Goal: Task Accomplishment & Management: Check status

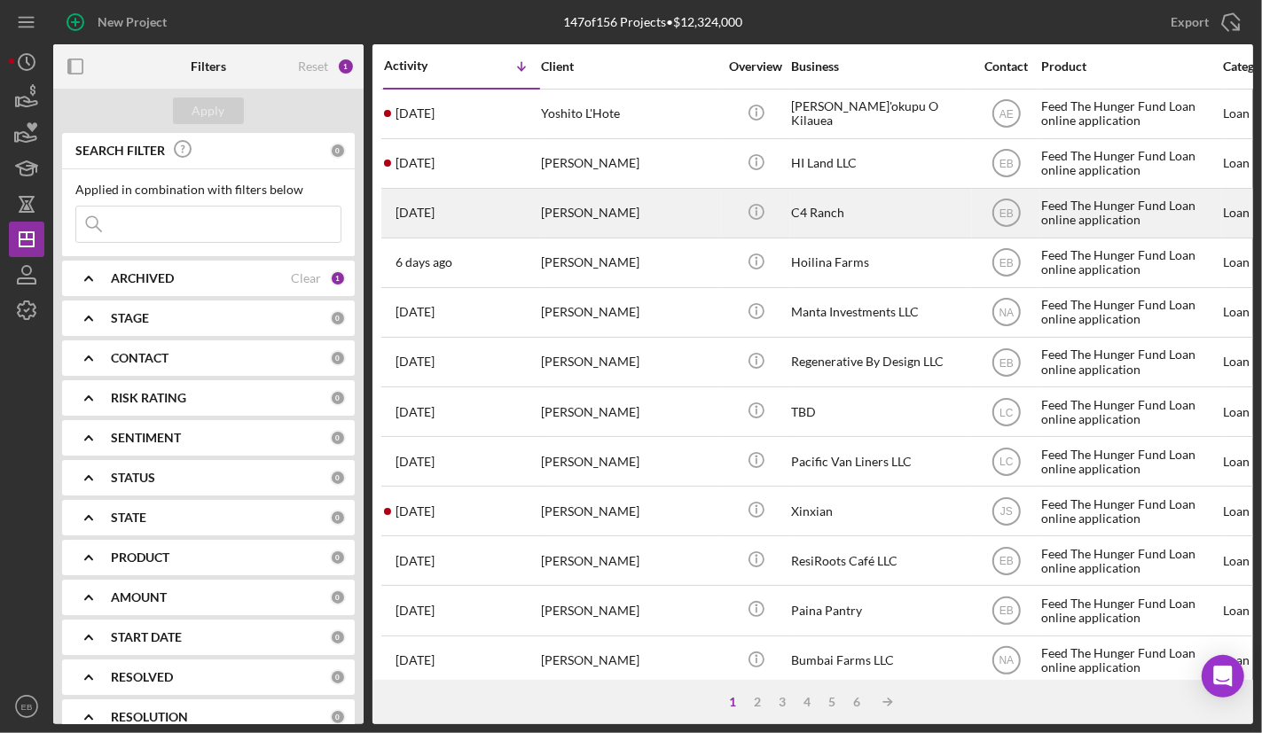
click at [534, 194] on div "[DATE] [PERSON_NAME]" at bounding box center [461, 213] width 155 height 47
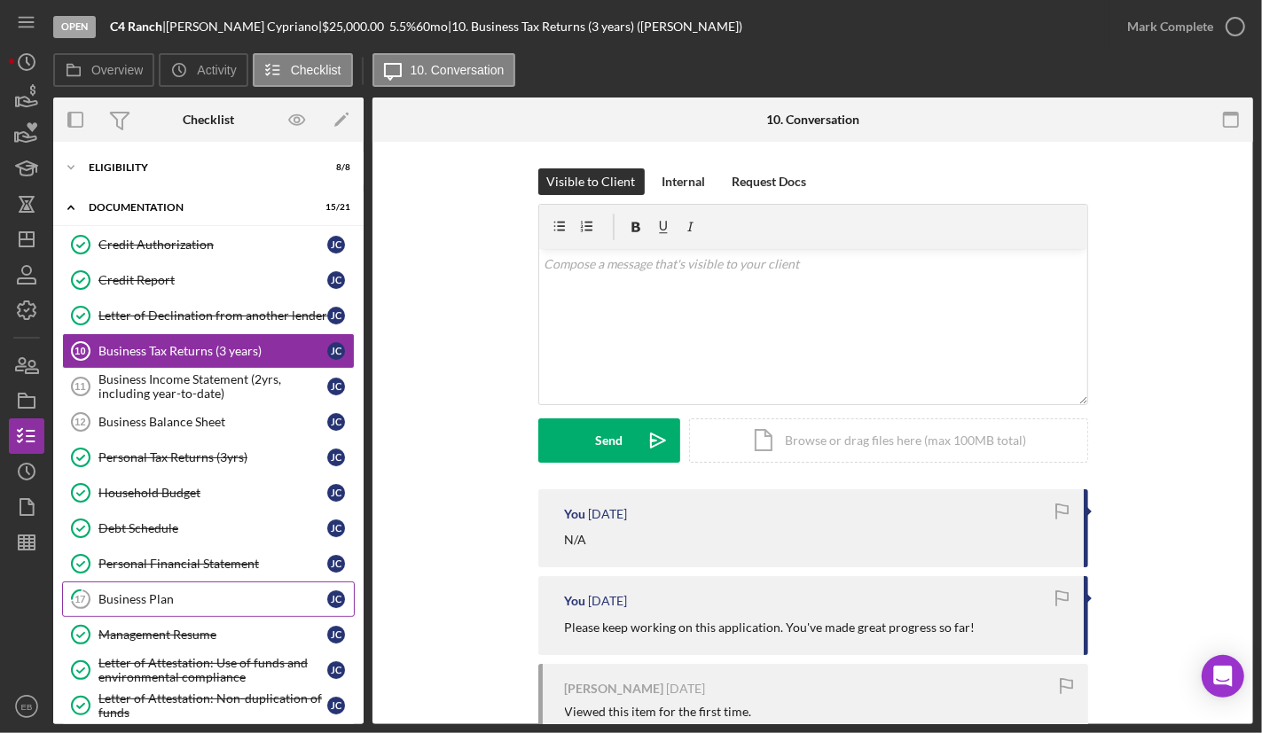
click at [146, 584] on link "17 Business Plan [PERSON_NAME]" at bounding box center [208, 599] width 293 height 35
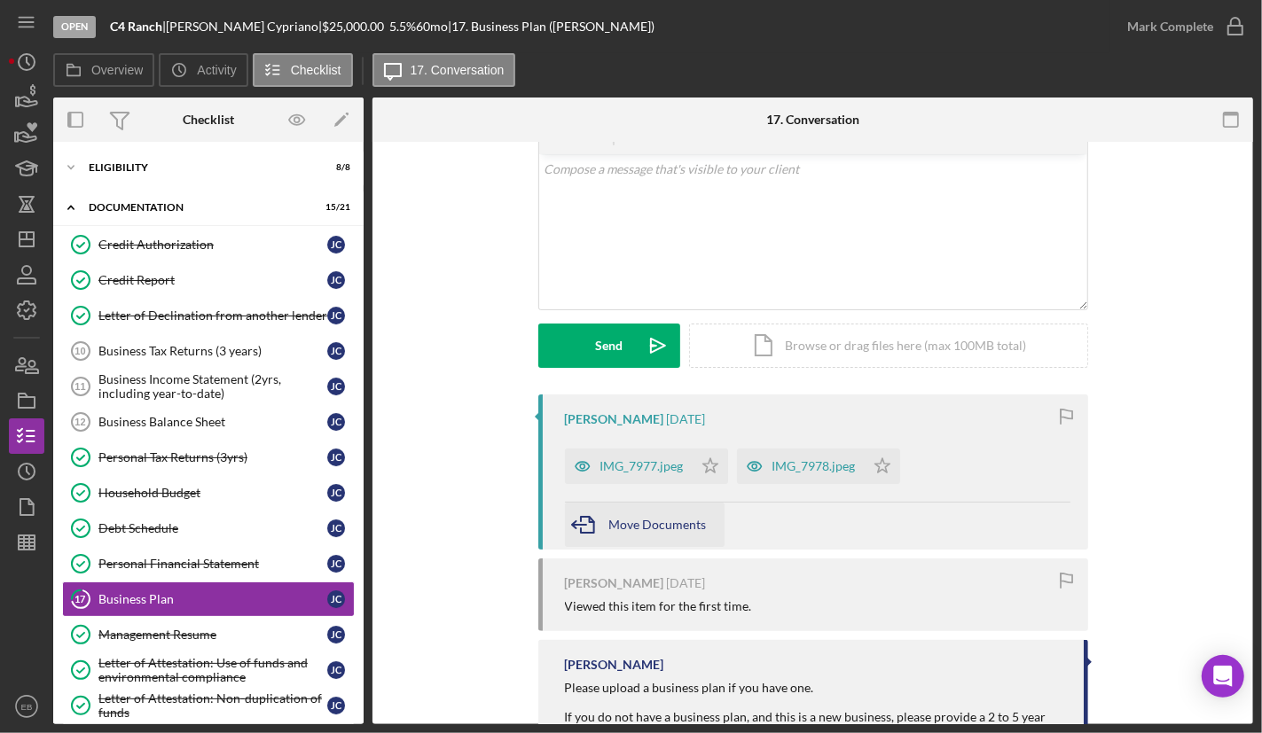
scroll to position [208, 0]
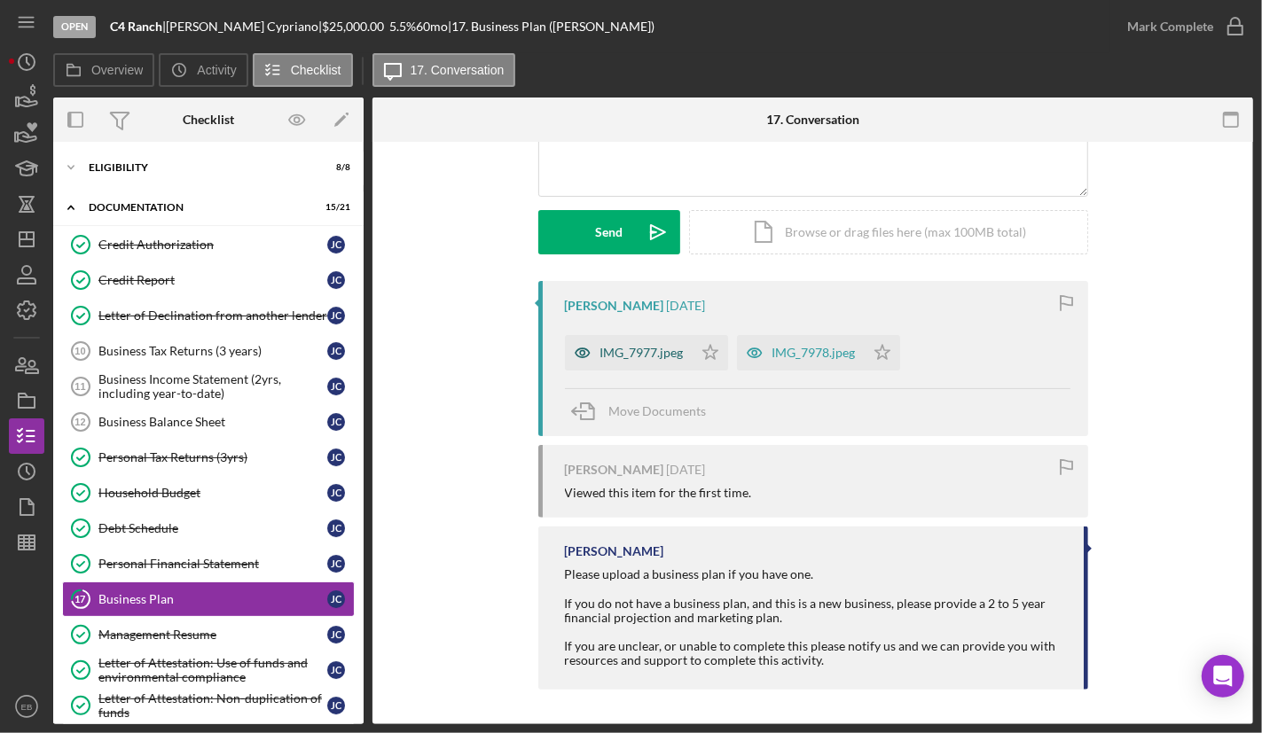
click at [626, 346] on div "IMG_7977.jpeg" at bounding box center [641, 353] width 83 height 14
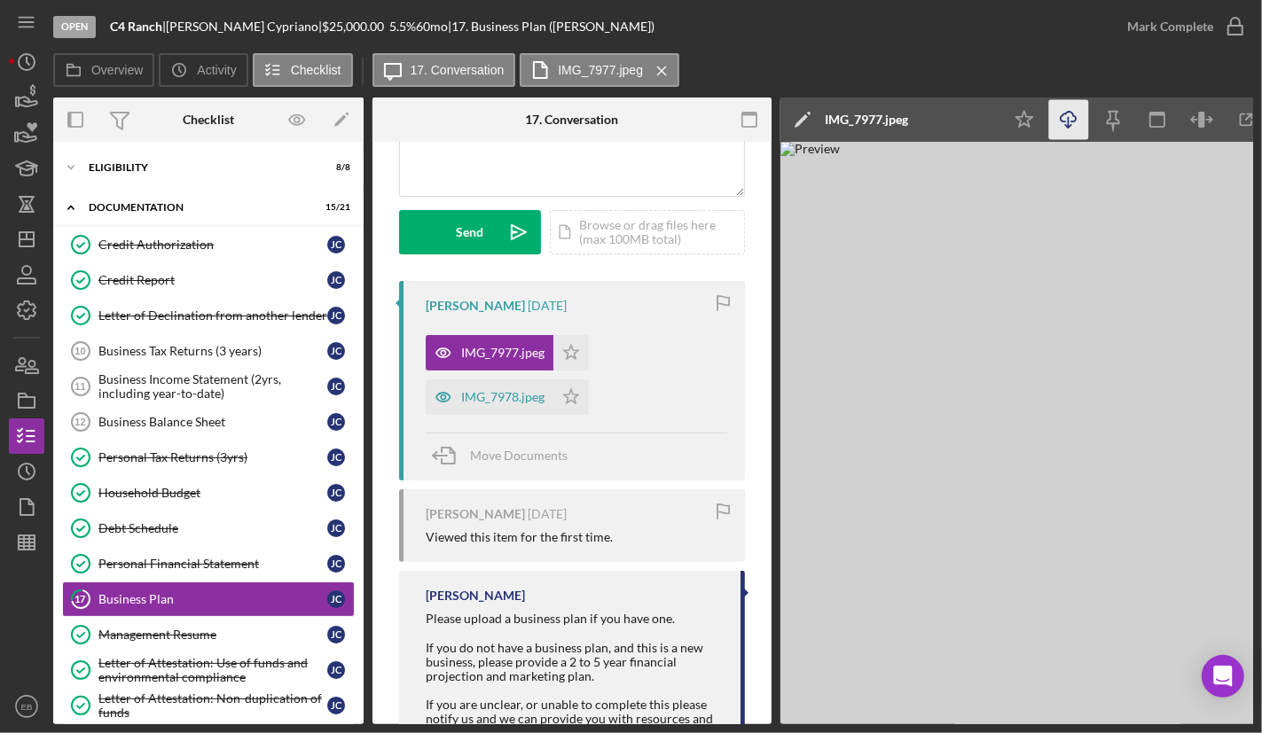
click at [1071, 121] on icon "button" at bounding box center [1067, 117] width 15 height 10
click at [481, 393] on div "IMG_7978.jpeg" at bounding box center [502, 397] width 83 height 14
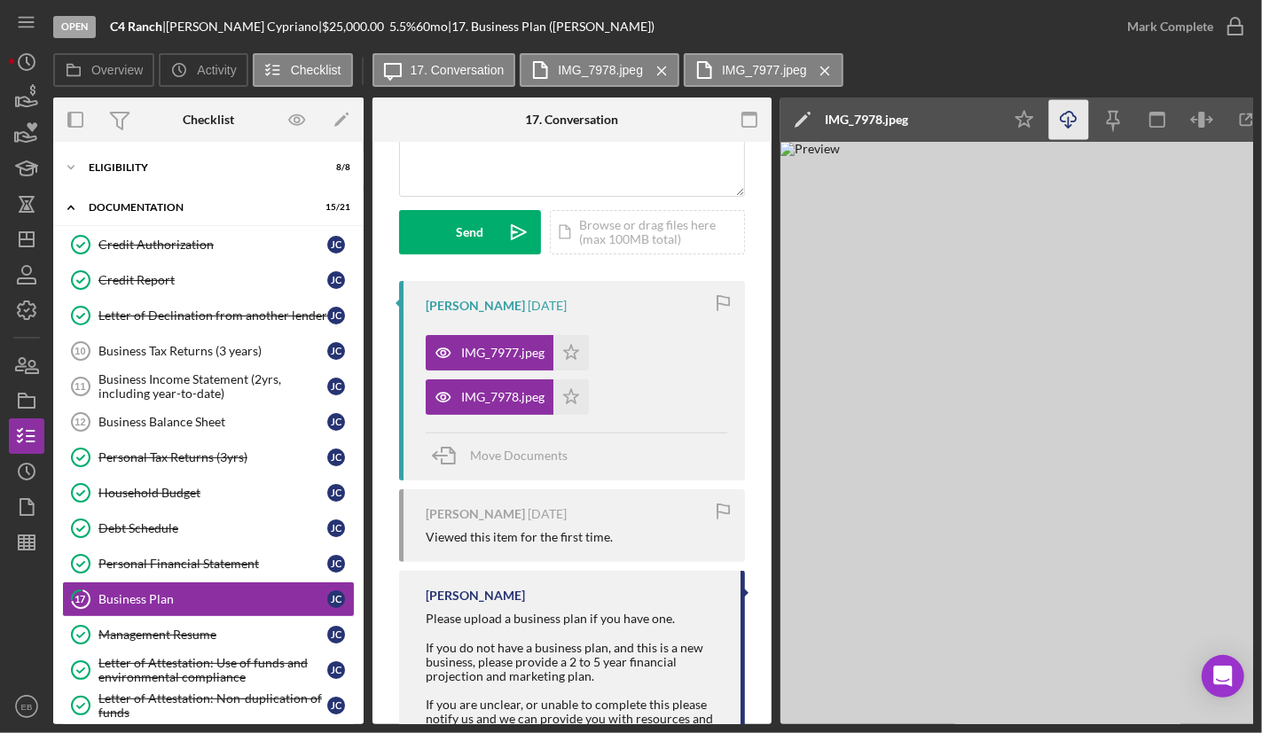
click at [1061, 123] on icon "Icon/Download" at bounding box center [1069, 120] width 40 height 40
